Goal: Submit feedback/report problem

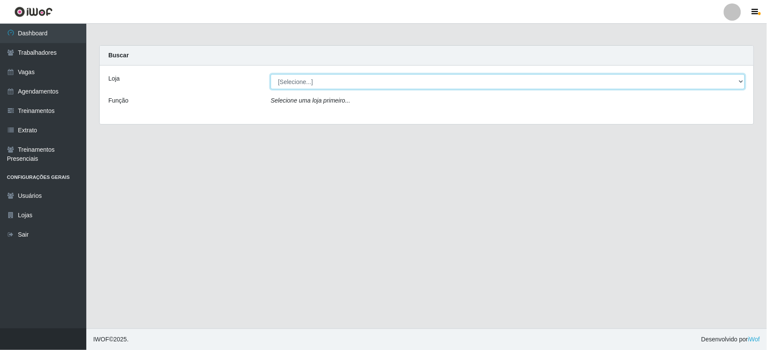
drag, startPoint x: 302, startPoint y: 80, endPoint x: 302, endPoint y: 87, distance: 6.9
click at [302, 80] on select "[Selecione...] SuperFácil Atacado - Vale do Sol" at bounding box center [507, 81] width 474 height 15
select select "502"
click at [270, 74] on select "[Selecione...] SuperFácil Atacado - Vale do Sol" at bounding box center [507, 81] width 474 height 15
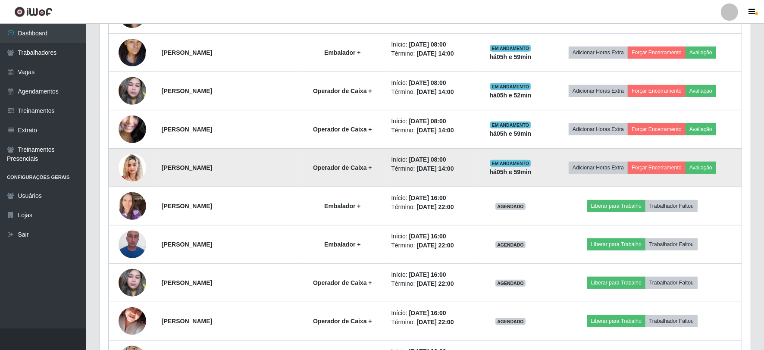
scroll to position [335, 0]
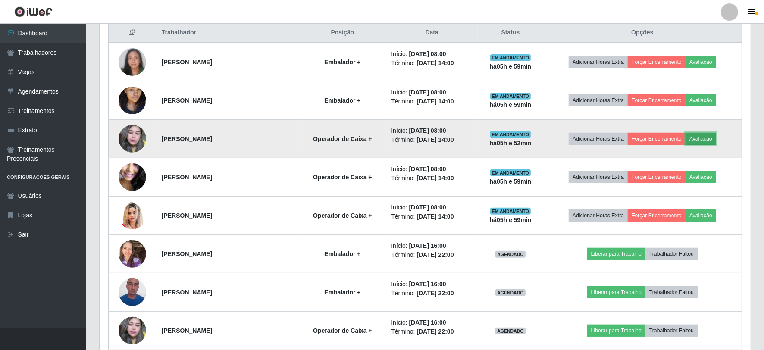
click at [698, 138] on button "Avaliação" at bounding box center [701, 139] width 31 height 12
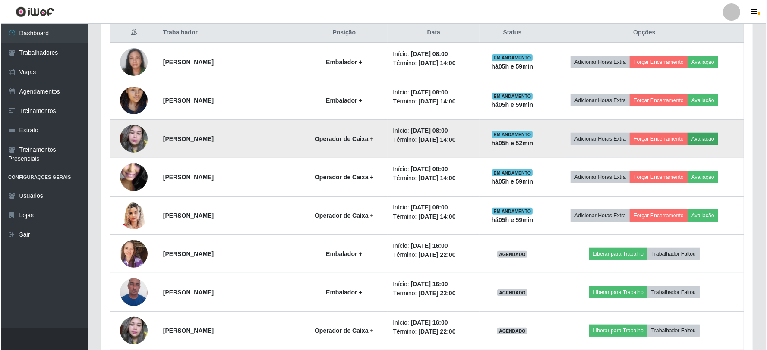
scroll to position [179, 646]
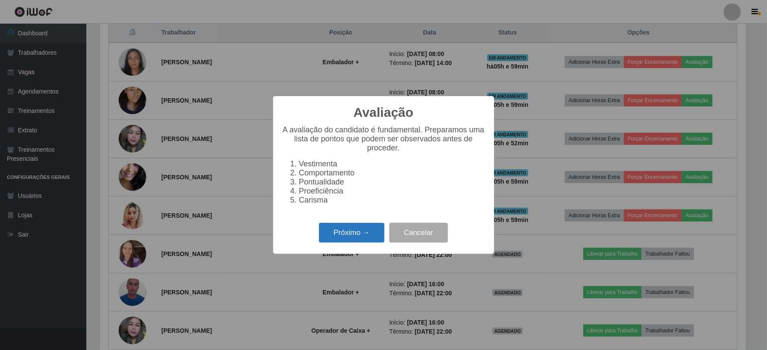
click at [361, 232] on button "Próximo →" at bounding box center [352, 233] width 66 height 20
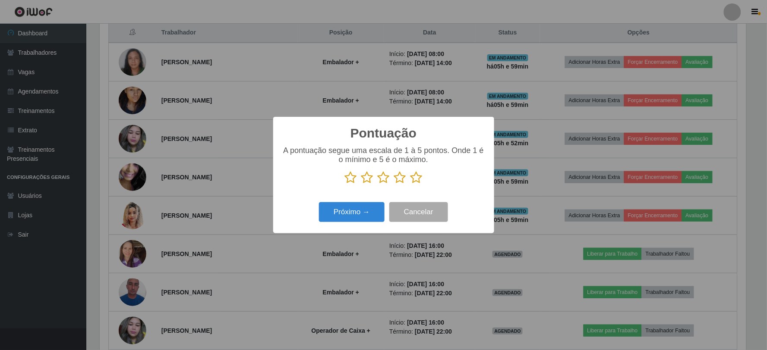
scroll to position [431169, 430702]
click at [413, 176] on icon at bounding box center [416, 177] width 12 height 13
click at [410, 184] on input "radio" at bounding box center [410, 184] width 0 height 0
click at [363, 206] on button "Próximo →" at bounding box center [352, 212] width 66 height 20
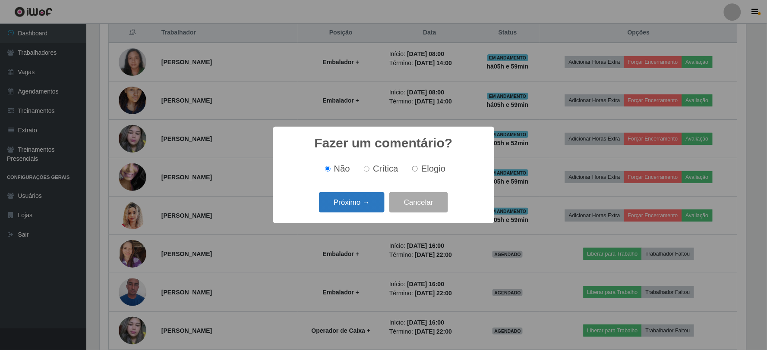
click at [359, 201] on button "Próximo →" at bounding box center [352, 202] width 66 height 20
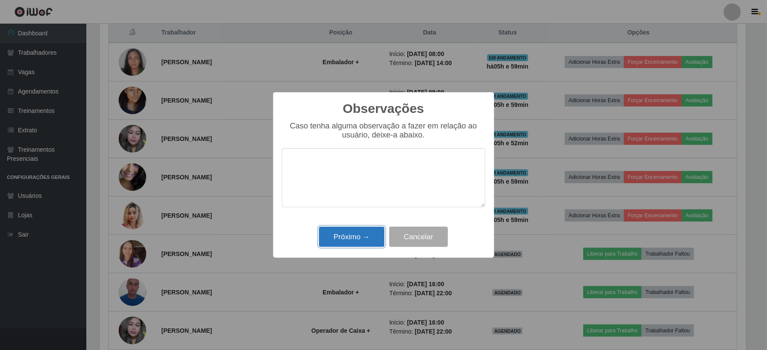
click at [365, 235] on button "Próximo →" at bounding box center [352, 237] width 66 height 20
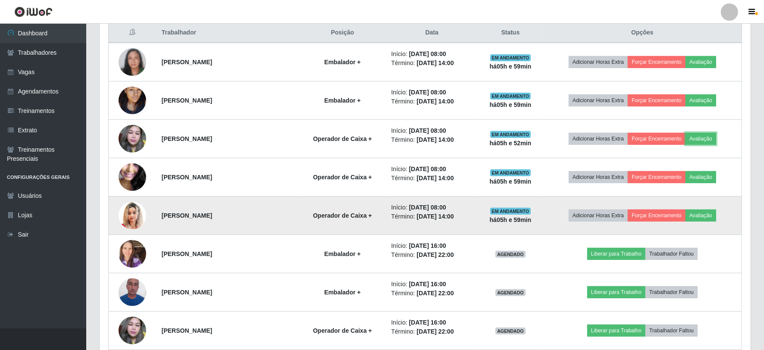
scroll to position [179, 651]
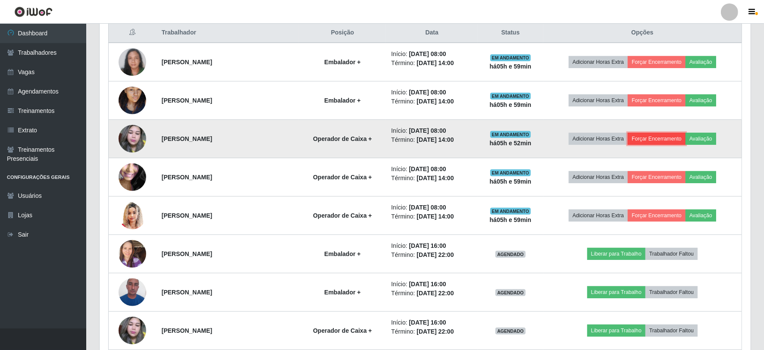
click at [661, 135] on button "Forçar Encerramento" at bounding box center [657, 139] width 58 height 12
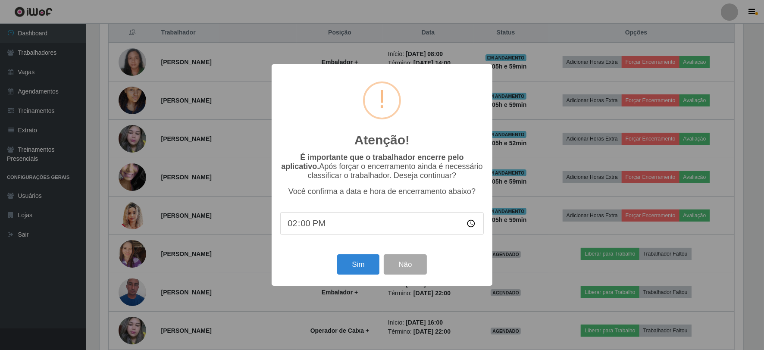
scroll to position [179, 646]
click at [354, 268] on button "Sim" at bounding box center [360, 264] width 42 height 20
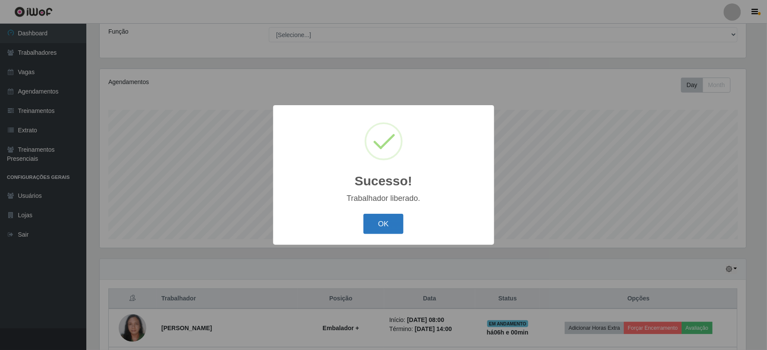
click at [384, 220] on button "OK" at bounding box center [383, 224] width 40 height 20
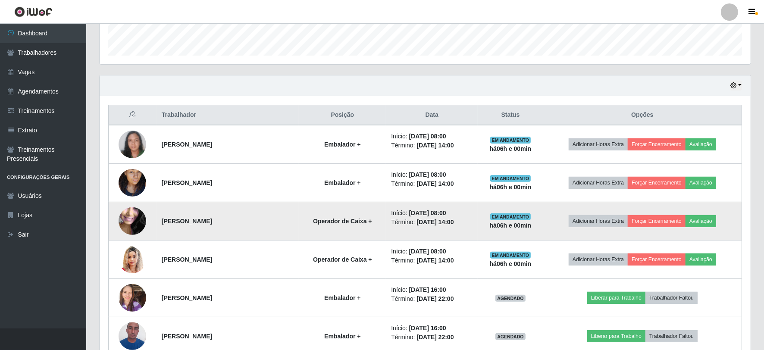
scroll to position [261, 0]
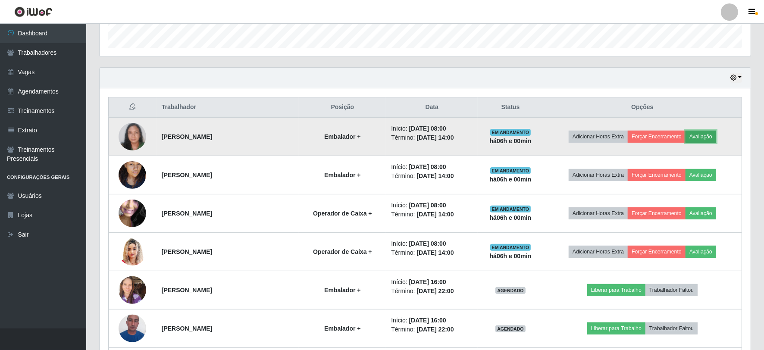
click at [694, 136] on button "Avaliação" at bounding box center [701, 137] width 31 height 12
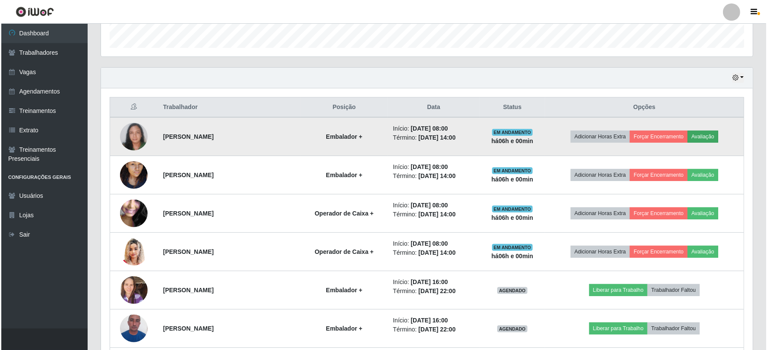
scroll to position [179, 646]
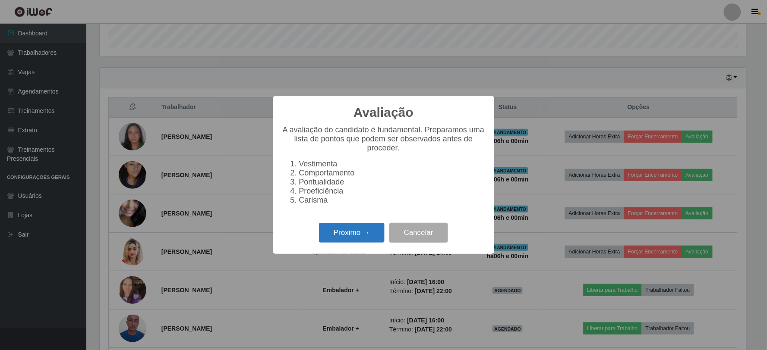
click at [350, 235] on button "Próximo →" at bounding box center [352, 233] width 66 height 20
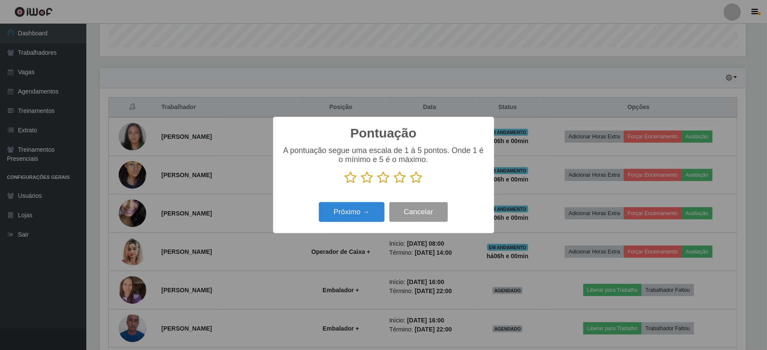
scroll to position [431169, 430702]
click at [420, 179] on icon at bounding box center [416, 177] width 12 height 13
click at [410, 184] on input "radio" at bounding box center [410, 184] width 0 height 0
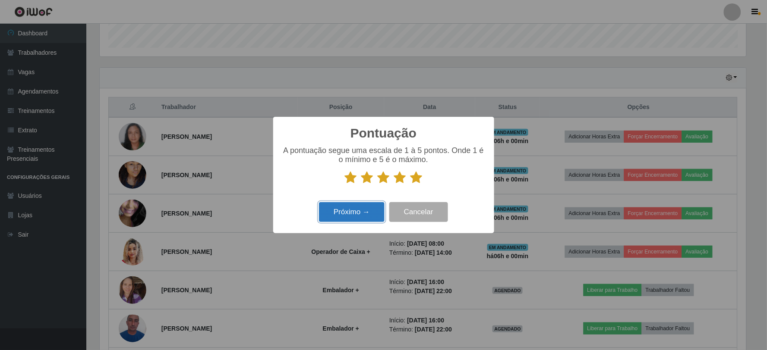
click at [358, 209] on button "Próximo →" at bounding box center [352, 212] width 66 height 20
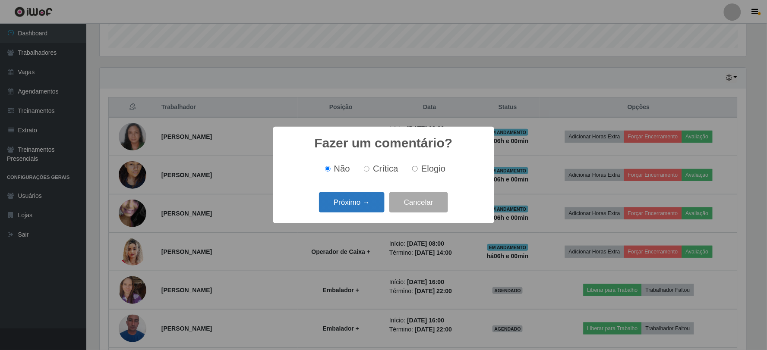
click at [364, 206] on button "Próximo →" at bounding box center [352, 202] width 66 height 20
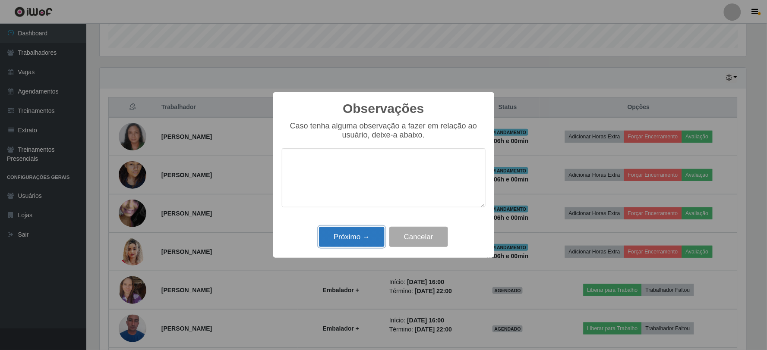
click at [351, 229] on button "Próximo →" at bounding box center [352, 237] width 66 height 20
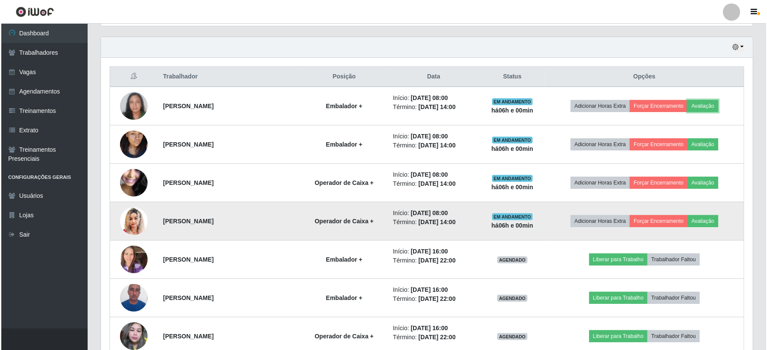
scroll to position [308, 0]
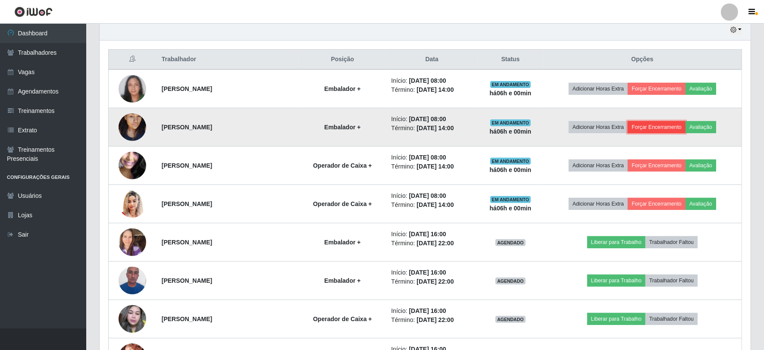
click at [654, 128] on button "Forçar Encerramento" at bounding box center [657, 127] width 58 height 12
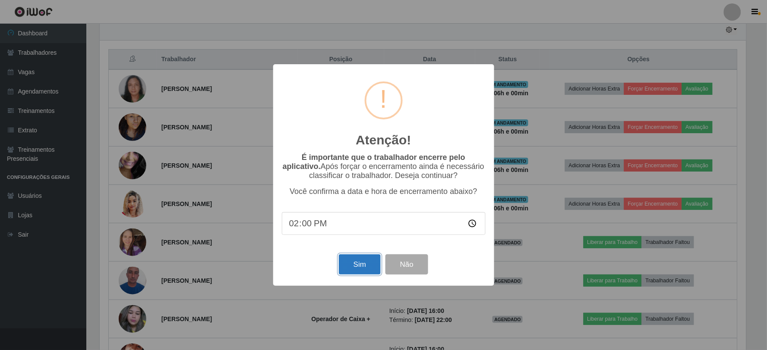
click at [360, 262] on button "Sim" at bounding box center [360, 264] width 42 height 20
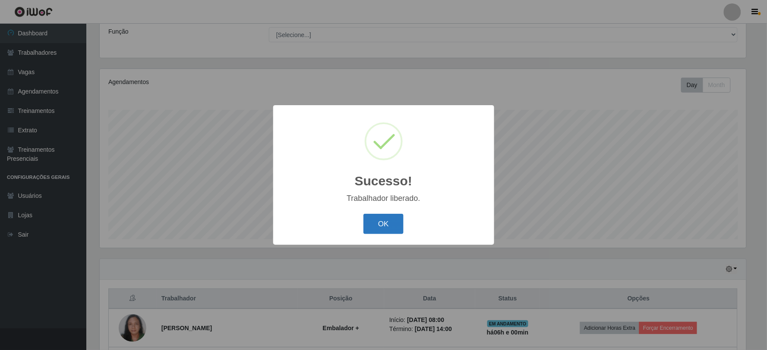
click at [399, 223] on button "OK" at bounding box center [383, 224] width 40 height 20
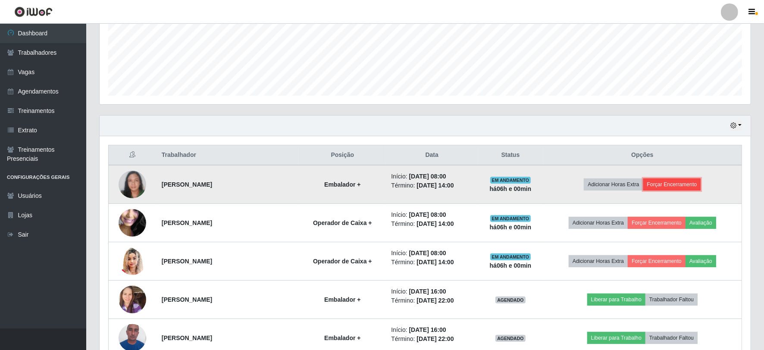
click at [662, 185] on button "Forçar Encerramento" at bounding box center [673, 185] width 58 height 12
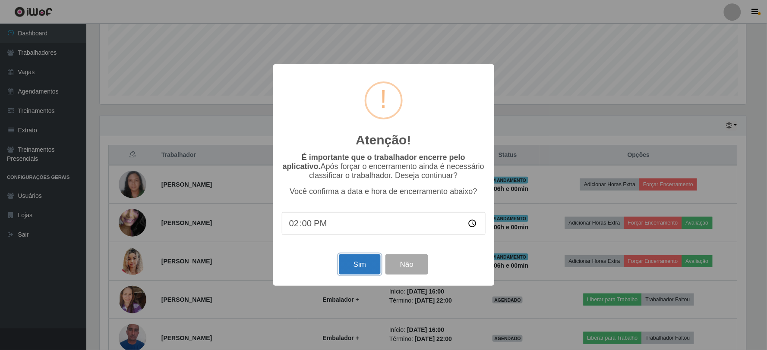
click at [354, 260] on button "Sim" at bounding box center [360, 264] width 42 height 20
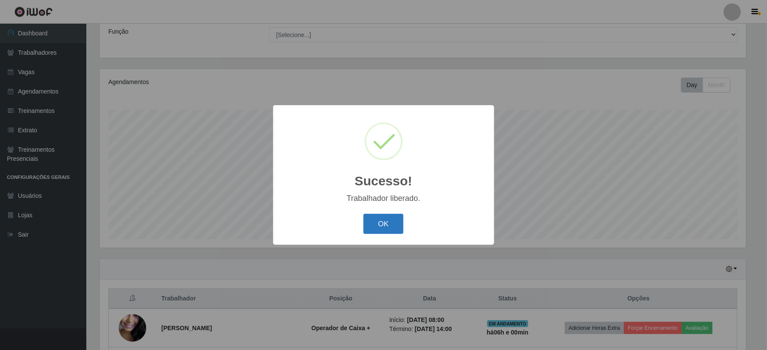
click at [383, 221] on button "OK" at bounding box center [383, 224] width 40 height 20
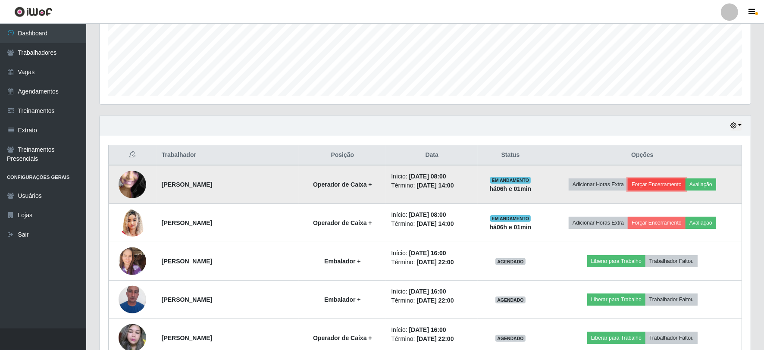
click at [674, 186] on button "Forçar Encerramento" at bounding box center [657, 185] width 58 height 12
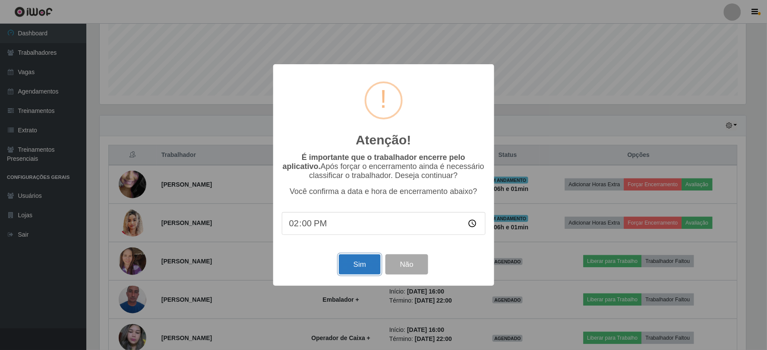
click at [359, 265] on button "Sim" at bounding box center [360, 264] width 42 height 20
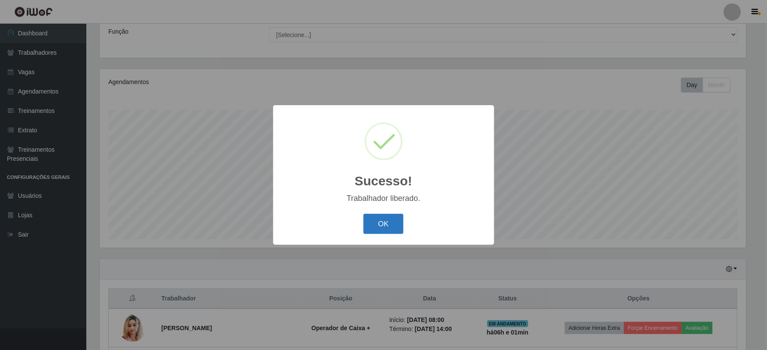
click at [380, 228] on button "OK" at bounding box center [383, 224] width 40 height 20
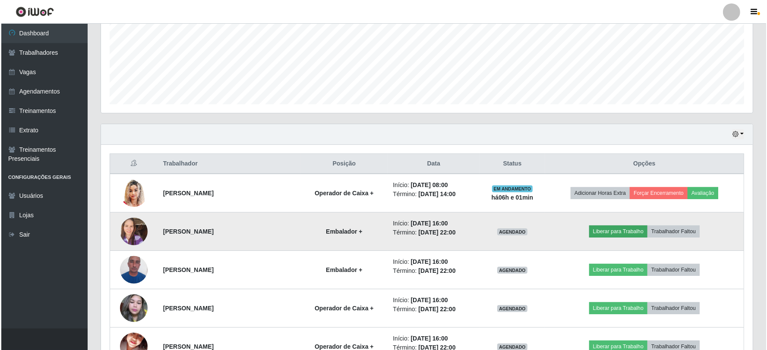
scroll to position [204, 0]
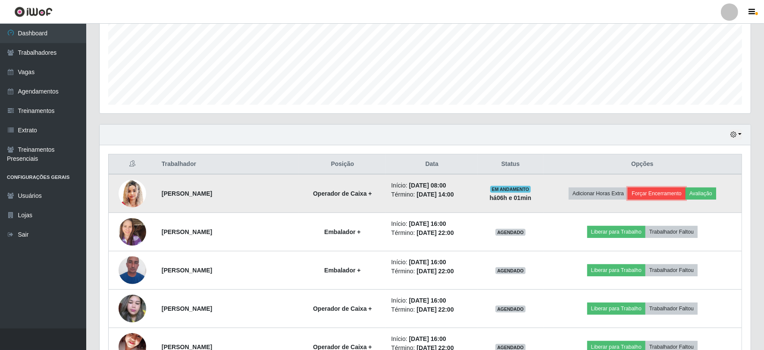
click at [663, 191] on button "Forçar Encerramento" at bounding box center [657, 194] width 58 height 12
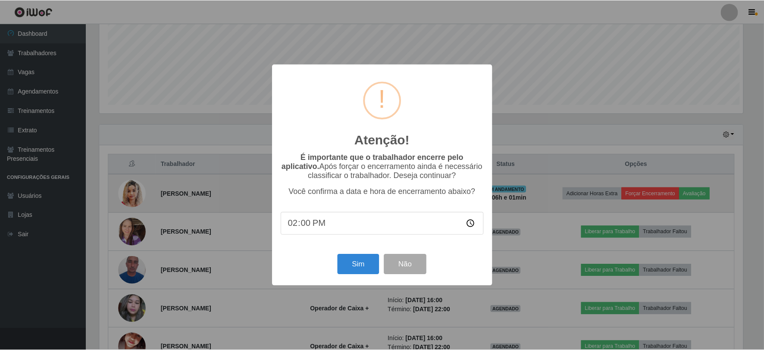
scroll to position [179, 646]
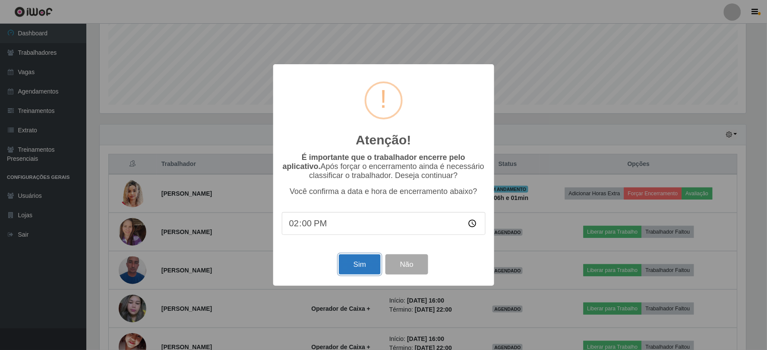
click at [358, 264] on button "Sim" at bounding box center [360, 264] width 42 height 20
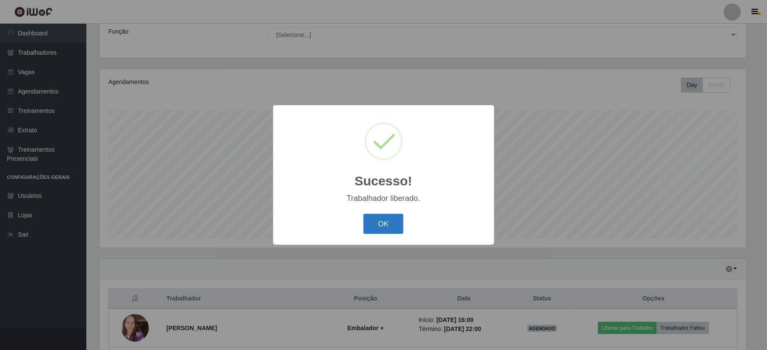
click at [385, 217] on button "OK" at bounding box center [383, 224] width 40 height 20
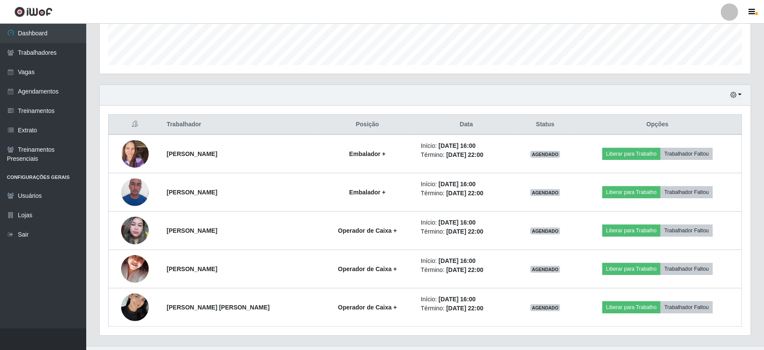
scroll to position [261, 0]
